Goal: Transaction & Acquisition: Obtain resource

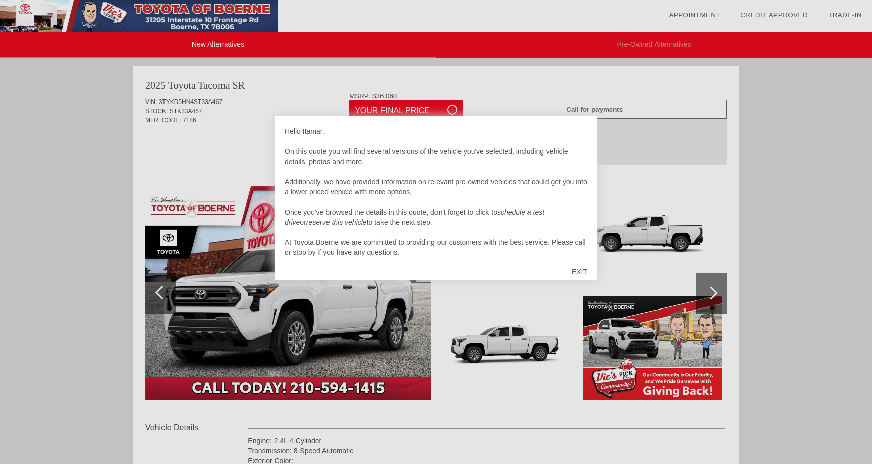
click at [580, 271] on div "EXIT" at bounding box center [580, 271] width 36 height 30
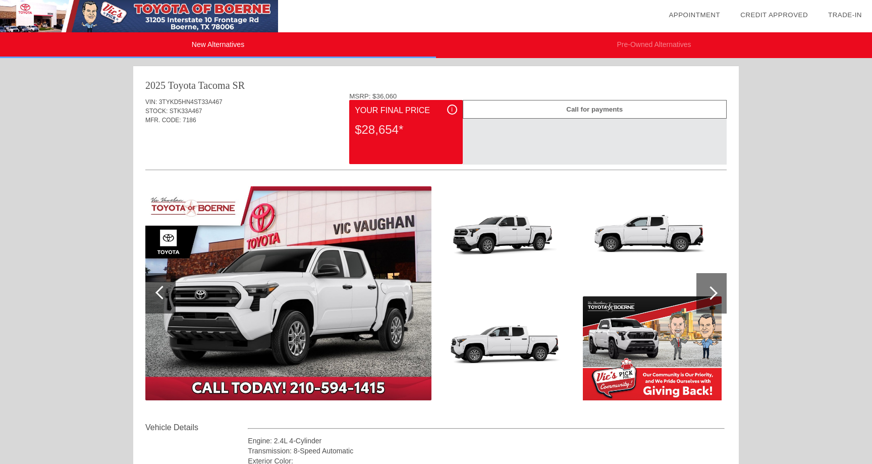
click at [451, 108] on div "i" at bounding box center [452, 109] width 10 height 10
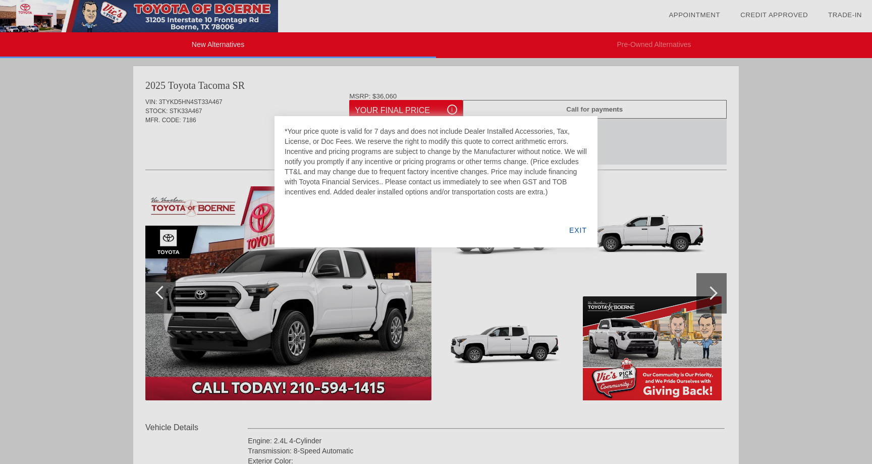
click at [574, 231] on div "EXIT" at bounding box center [578, 230] width 39 height 34
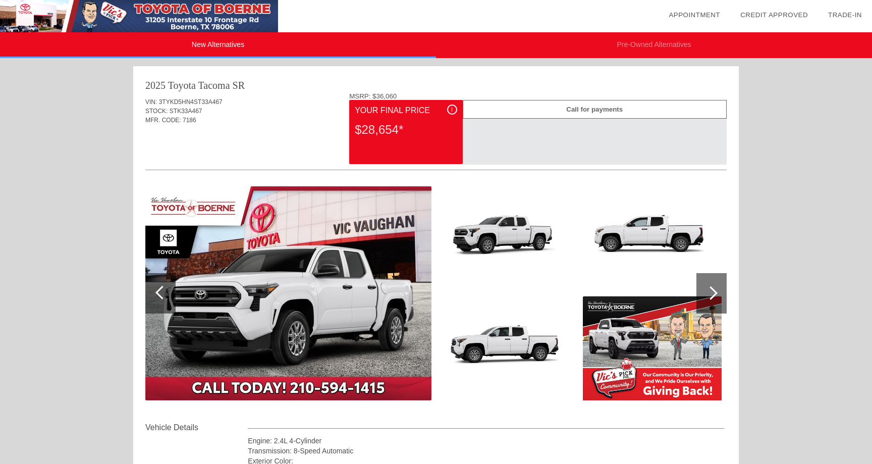
click at [516, 303] on img at bounding box center [508, 348] width 139 height 104
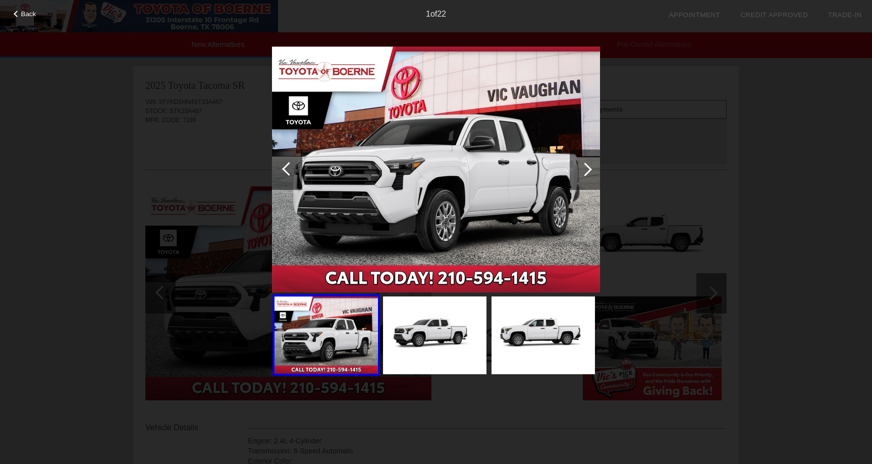
click at [697, 206] on div "Back 1 of 22" at bounding box center [436, 232] width 872 height 464
click at [26, 17] on span "Back" at bounding box center [28, 14] width 15 height 8
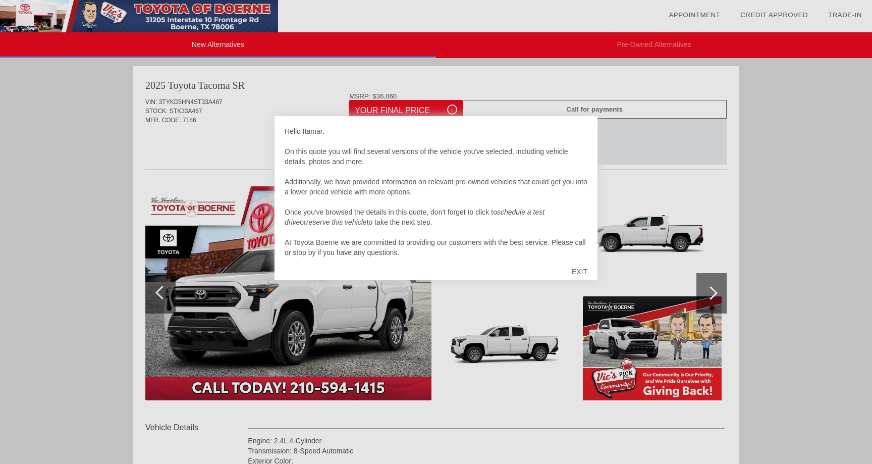
click at [574, 268] on div "EXIT" at bounding box center [580, 271] width 36 height 30
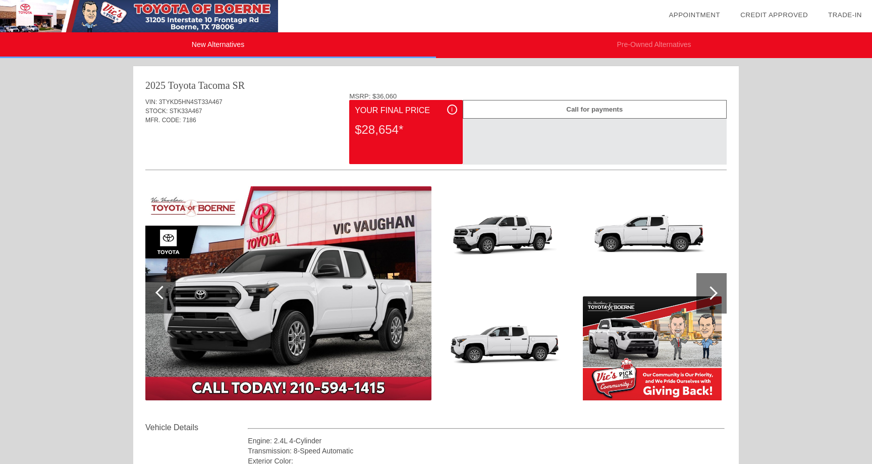
click at [631, 42] on li "Pre-Owned Alternatives" at bounding box center [654, 45] width 436 height 26
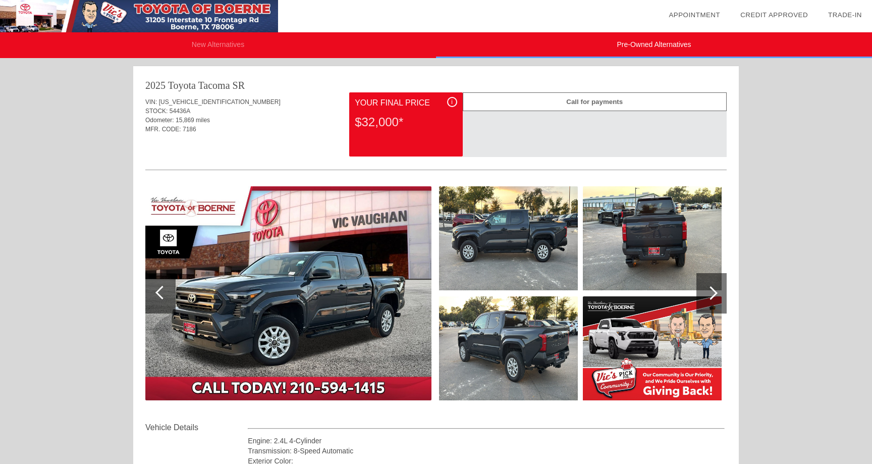
click at [450, 101] on div "i" at bounding box center [452, 102] width 10 height 10
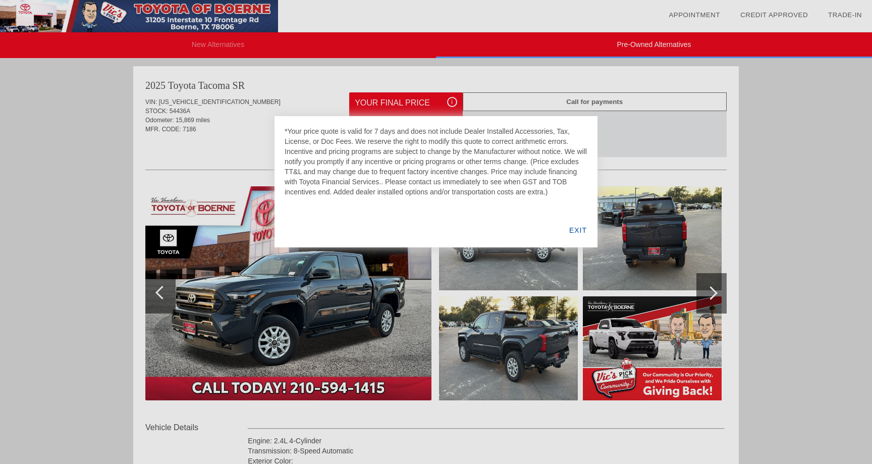
click at [579, 233] on div "EXIT" at bounding box center [578, 230] width 39 height 34
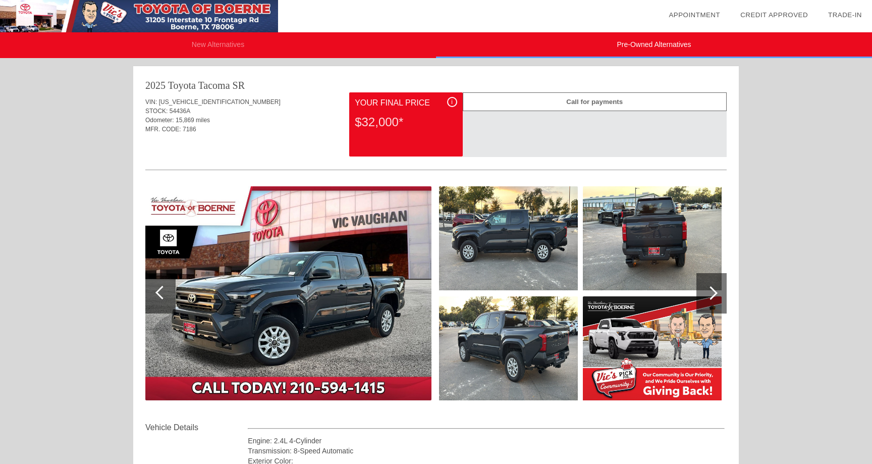
click at [232, 47] on li "New Alternatives" at bounding box center [218, 45] width 436 height 26
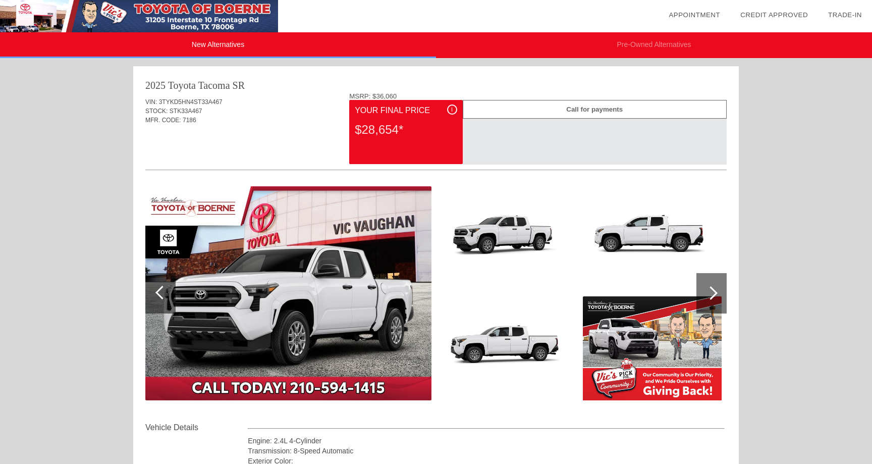
click at [349, 308] on img at bounding box center [288, 293] width 286 height 214
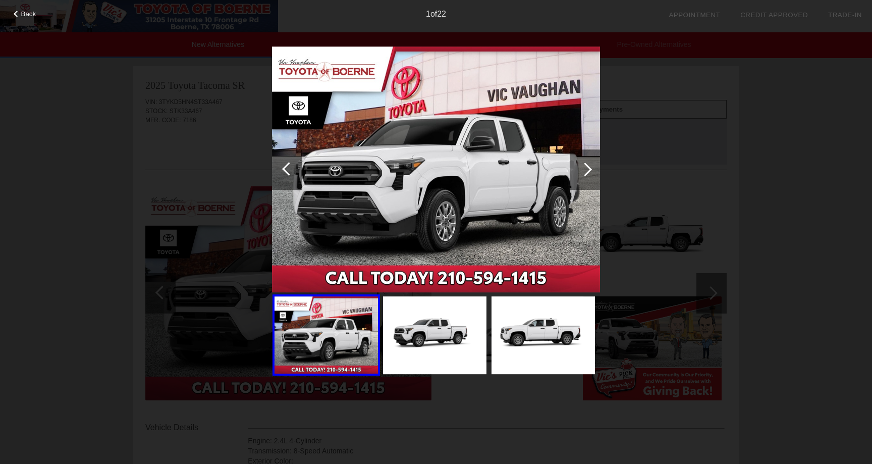
click at [587, 168] on div at bounding box center [585, 170] width 14 height 14
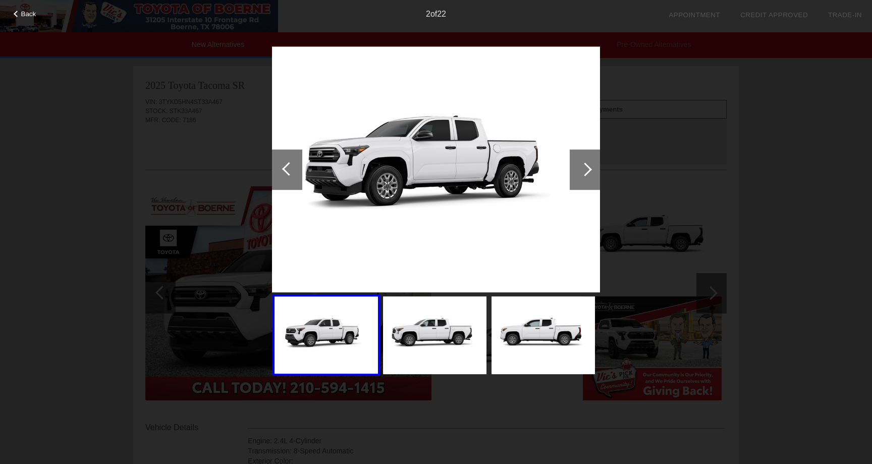
click at [587, 168] on div at bounding box center [585, 170] width 14 height 14
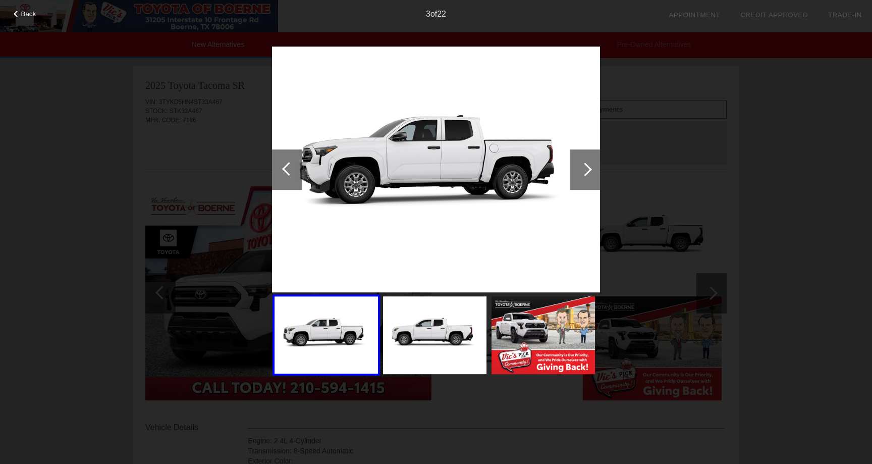
click at [587, 168] on div at bounding box center [585, 170] width 14 height 14
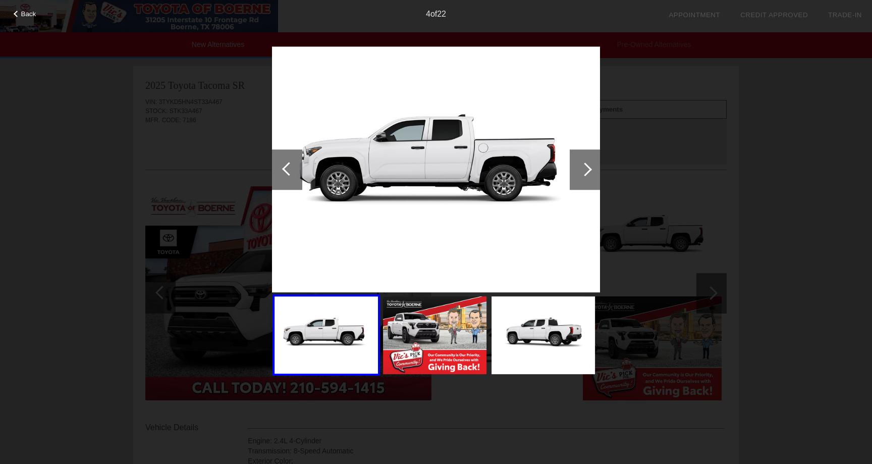
click at [587, 168] on div at bounding box center [585, 170] width 14 height 14
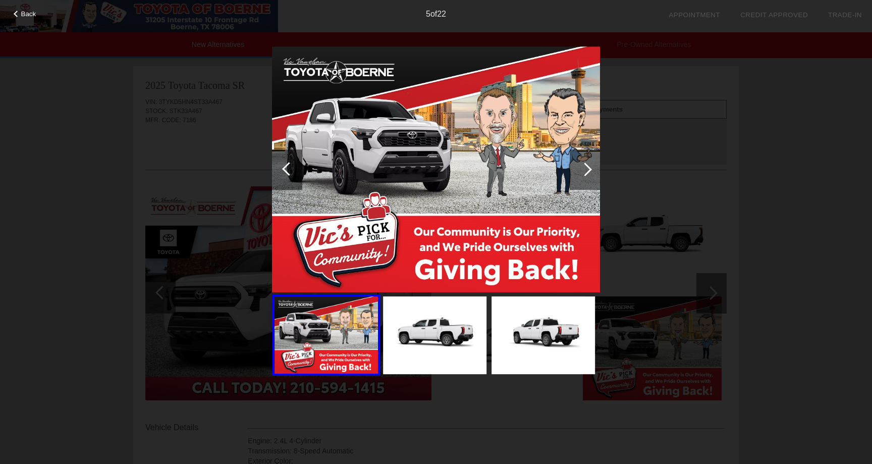
click at [587, 168] on div at bounding box center [585, 170] width 14 height 14
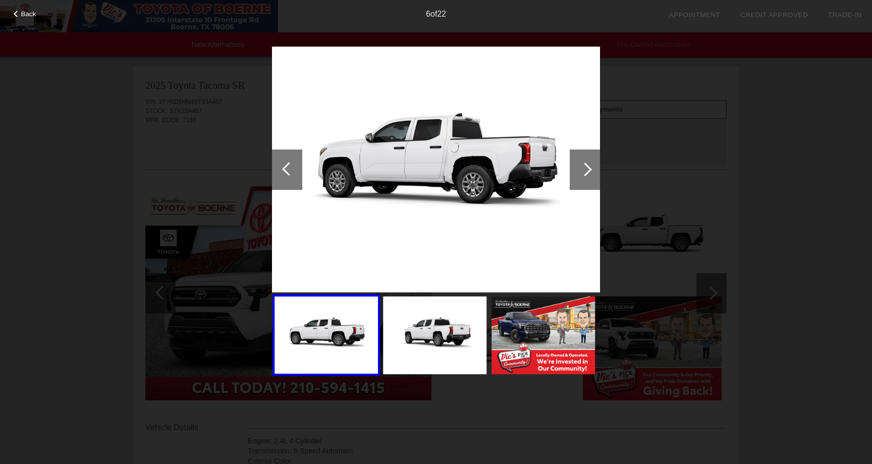
click at [587, 168] on div at bounding box center [585, 170] width 14 height 14
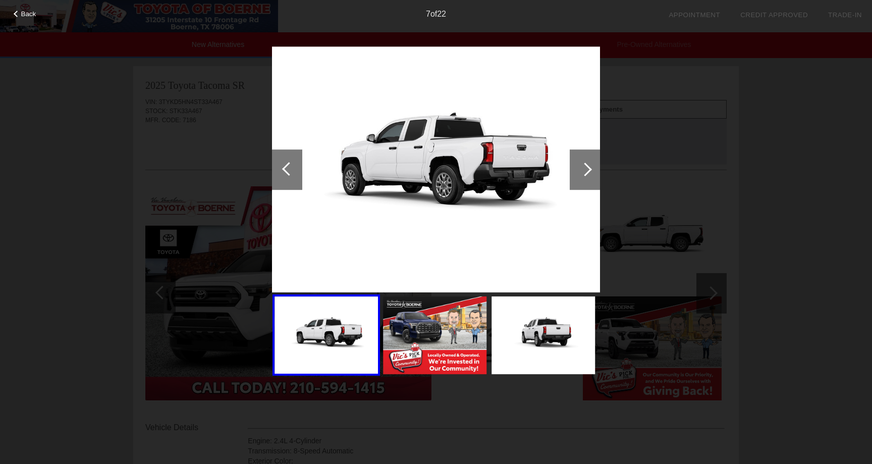
click at [587, 168] on div at bounding box center [585, 170] width 14 height 14
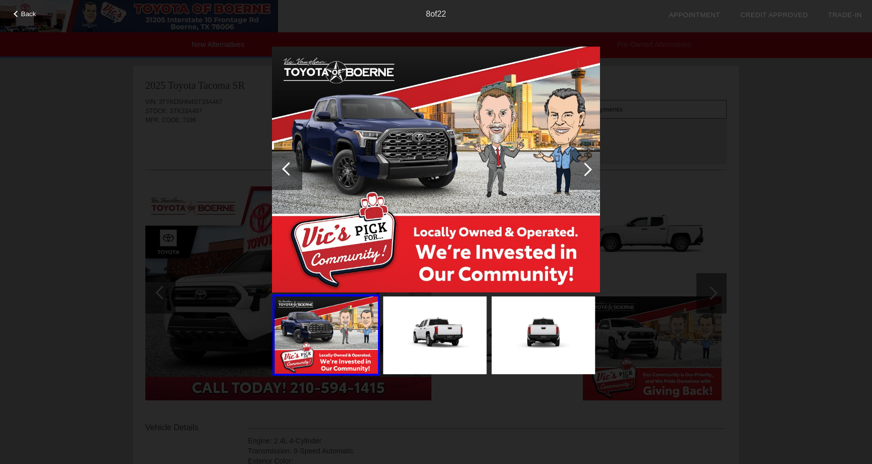
click at [587, 168] on div at bounding box center [585, 170] width 14 height 14
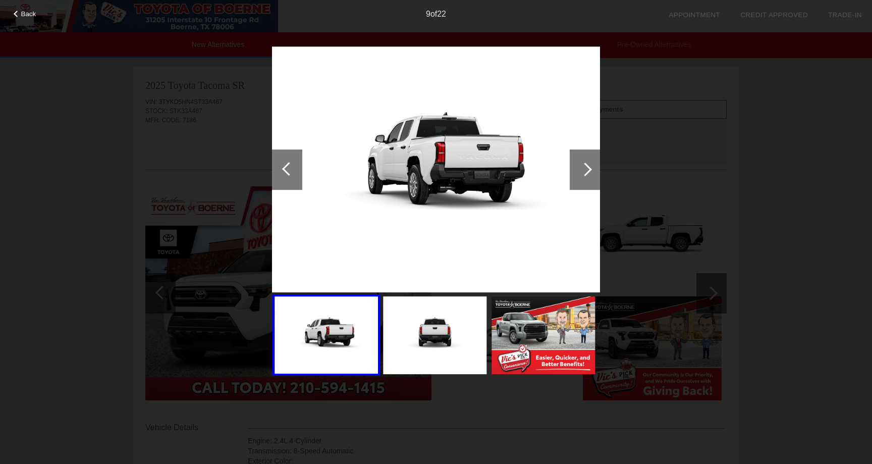
click at [587, 168] on div at bounding box center [585, 170] width 14 height 14
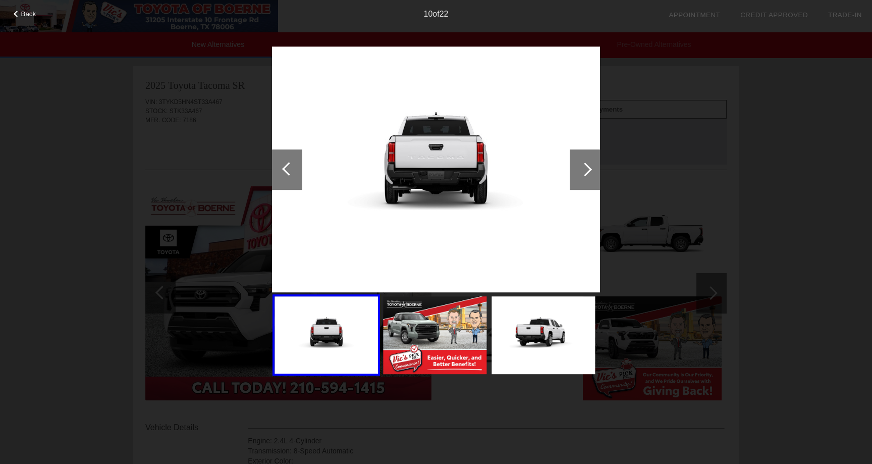
click at [31, 16] on span "Back" at bounding box center [28, 14] width 15 height 8
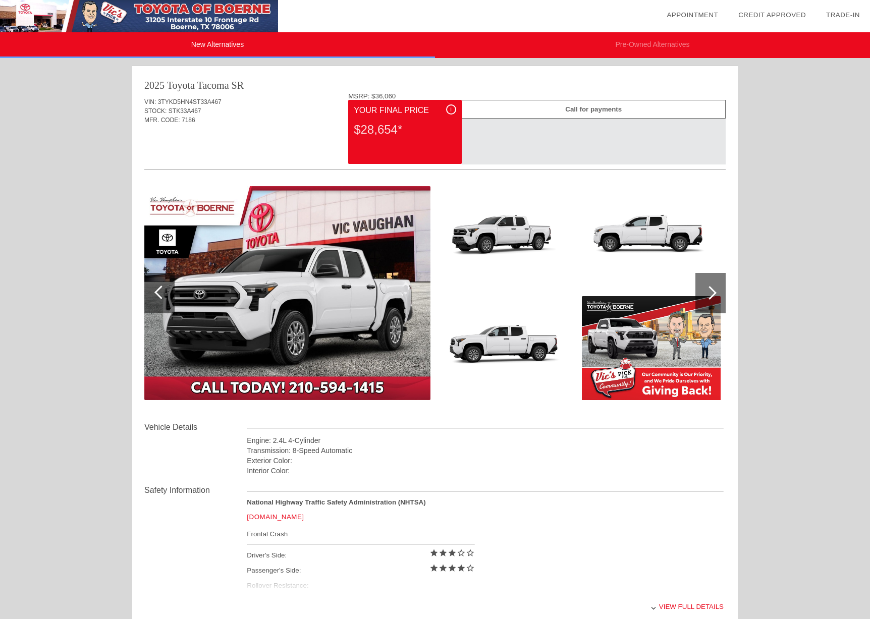
click at [832, 16] on link "Trade-In" at bounding box center [843, 15] width 34 height 8
